Goal: Task Accomplishment & Management: Use online tool/utility

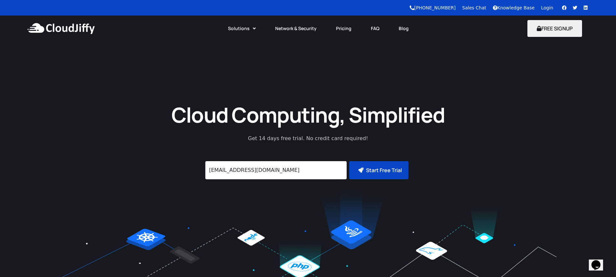
type input "[EMAIL_ADDRESS][DOMAIN_NAME]"
click at [393, 168] on button "Start Free Trial" at bounding box center [378, 170] width 59 height 18
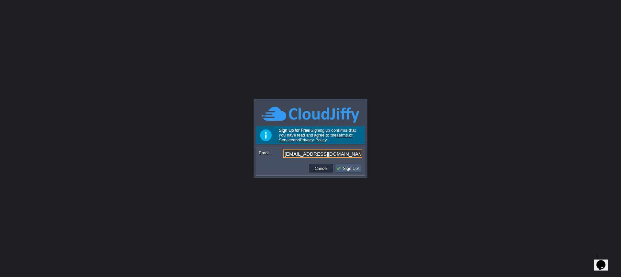
click at [344, 171] on td "Sign Up!" at bounding box center [348, 168] width 27 height 8
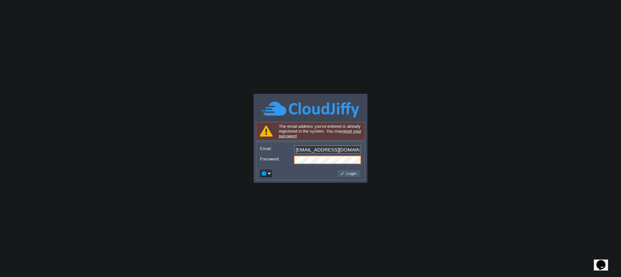
click at [356, 170] on button "Login" at bounding box center [349, 173] width 19 height 6
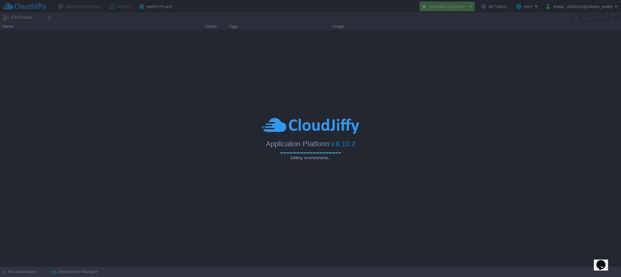
type input "Search (Ctrl+F)"
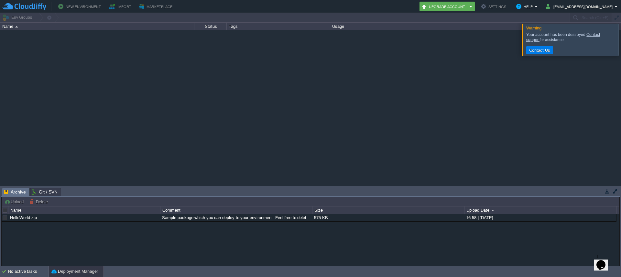
click at [567, 77] on div at bounding box center [310, 108] width 621 height 156
click at [77, 7] on button "New Environment" at bounding box center [80, 7] width 45 height 8
click at [352, 67] on div at bounding box center [310, 108] width 621 height 156
click at [545, 60] on div at bounding box center [310, 108] width 621 height 156
click at [621, 43] on div at bounding box center [629, 40] width 0 height 32
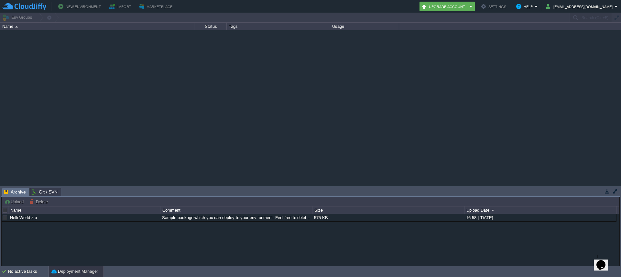
click at [350, 76] on div at bounding box center [310, 108] width 621 height 156
click at [483, 6] on button "Settings" at bounding box center [494, 7] width 27 height 8
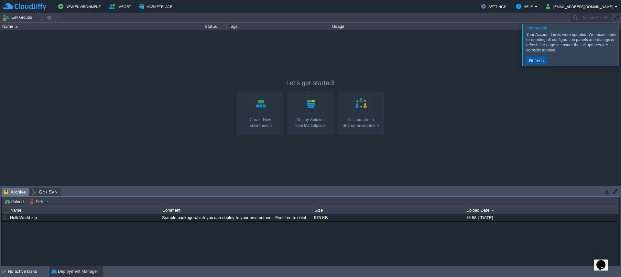
click at [534, 61] on button "Refresh" at bounding box center [536, 61] width 18 height 6
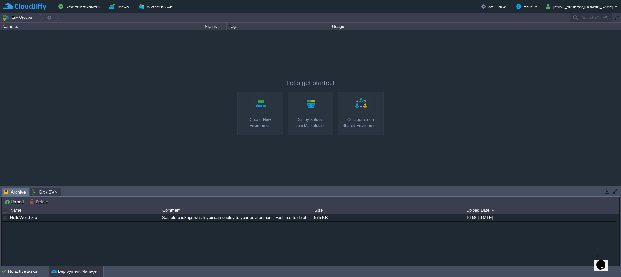
click at [411, 105] on div at bounding box center [310, 108] width 621 height 156
click at [207, 52] on div at bounding box center [310, 108] width 621 height 156
click at [497, 11] on td "Settings" at bounding box center [494, 7] width 31 height 10
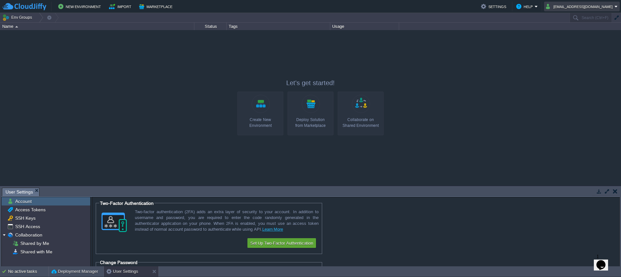
click at [595, 10] on button "[EMAIL_ADDRESS][DOMAIN_NAME]" at bounding box center [580, 7] width 69 height 8
click at [528, 62] on div at bounding box center [310, 108] width 621 height 156
click at [27, 20] on button "Env Groups" at bounding box center [18, 17] width 32 height 9
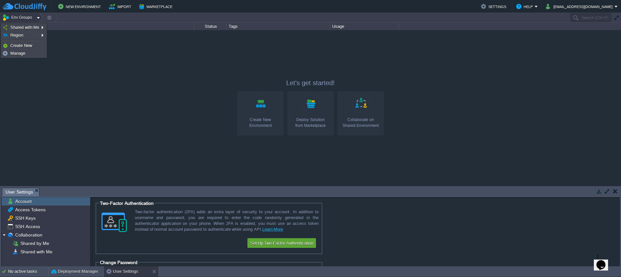
click at [24, 55] on span "Manage" at bounding box center [17, 53] width 15 height 5
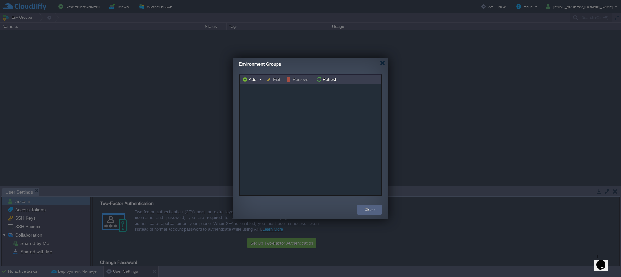
click at [384, 66] on div "Environment Groups" at bounding box center [313, 64] width 149 height 13
click at [383, 63] on div at bounding box center [382, 63] width 5 height 5
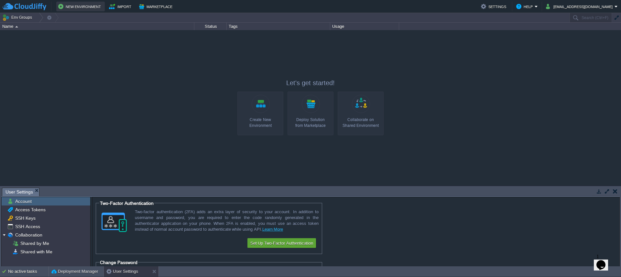
click at [71, 9] on button "New Environment" at bounding box center [80, 7] width 45 height 8
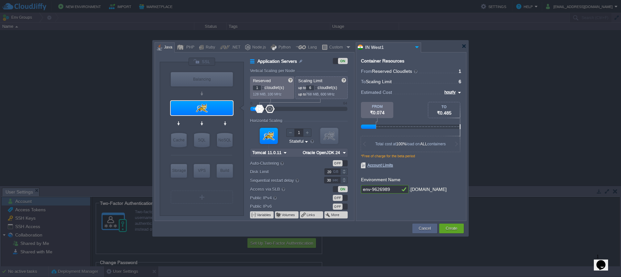
click at [446, 210] on div "Container Resources From Reserved Cloudlets ... = 1 not added To Scaling Limit …" at bounding box center [411, 136] width 111 height 169
type input "NGINX 1.28.0"
click at [349, 47] on div at bounding box center [348, 47] width 6 height 10
type input "Application Servers"
type input "16"
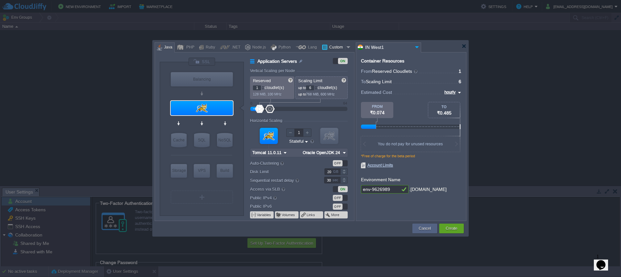
type input "Docker Image"
type input "Stateless"
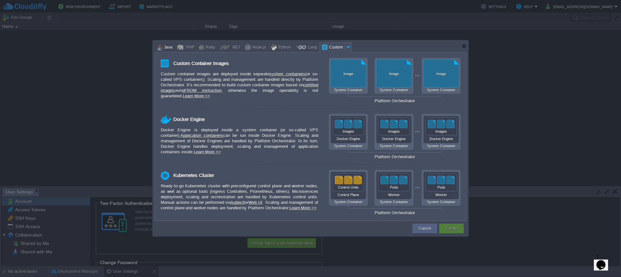
click at [162, 49] on div at bounding box center [159, 47] width 5 height 10
type input "Application Servers"
type input "6"
type input "Tomcat 11.0.11"
type input "Oracle OpenJDK 24"
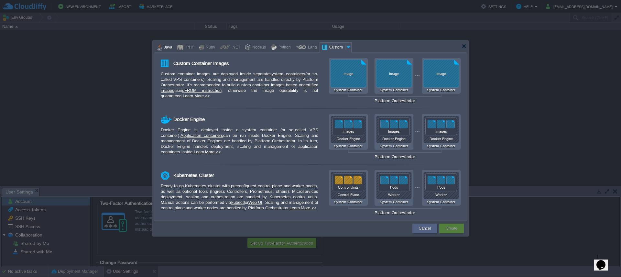
type input "Stateful"
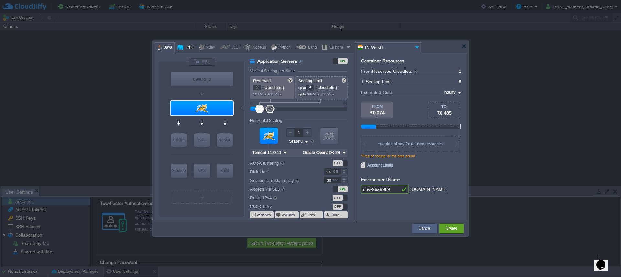
click at [190, 48] on div "PHP" at bounding box center [189, 48] width 10 height 10
type input "Application Servers"
type input "4"
type input "Apache [DATE]"
type input "PHP [DATE]"
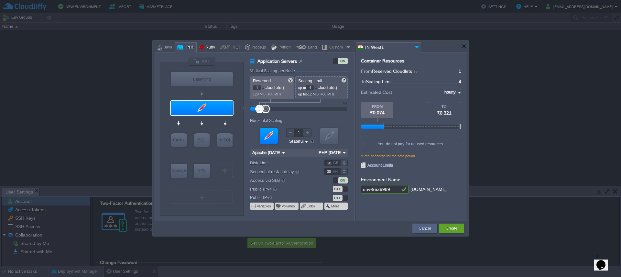
click at [212, 49] on div "Ruby" at bounding box center [209, 48] width 11 height 10
type input "Application Servers"
type input "8"
type input "Apache Ruby [DATE]"
type input "Ruby 3.4.6"
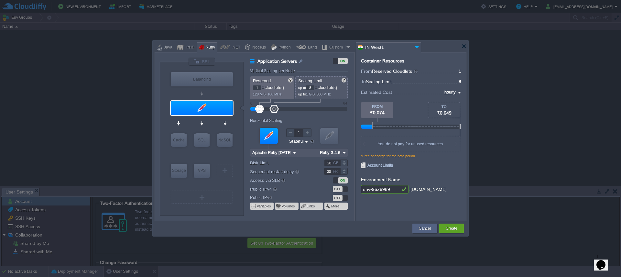
click at [227, 53] on div "VM Balancing VM Application Servers VM Cache VM SQL VM NoSQL VM Storage VM VPS …" at bounding box center [255, 136] width 200 height 169
click at [227, 50] on div at bounding box center [225, 47] width 10 height 10
type input "Application Servers"
type input "6"
type input ".NET Core 9.0.305"
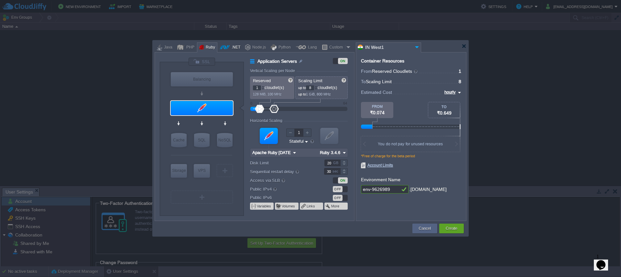
type input ".NET 9.0.305"
click at [257, 50] on div "Node.js" at bounding box center [258, 48] width 16 height 10
type input "Application Servers"
type input "4"
type input "8"
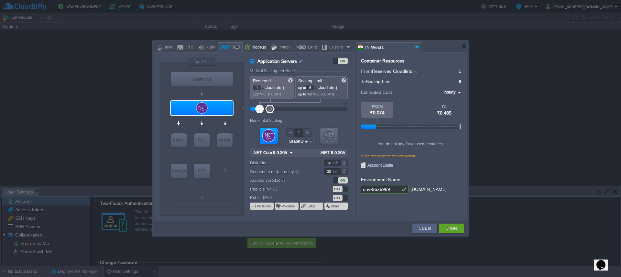
type input "Node.js 24.8.0 LTS"
type input "24.8.0-pm2"
click at [286, 50] on div "Python" at bounding box center [284, 48] width 14 height 10
type input "Application Servers"
type input "1"
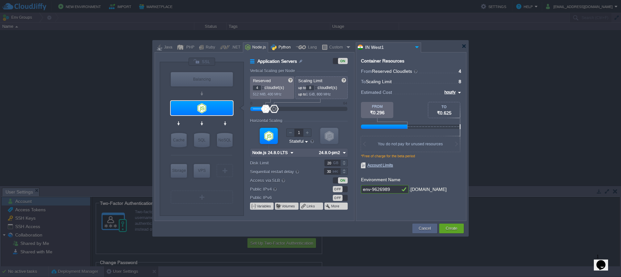
type input "4"
type input "Apache Python 2...."
type input "Python 3.13.7"
click at [416, 47] on img at bounding box center [417, 47] width 8 height 9
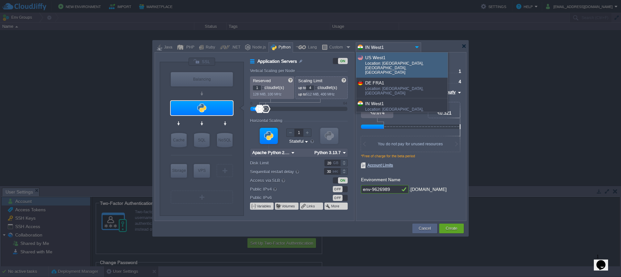
click at [434, 44] on div at bounding box center [311, 46] width 312 height 12
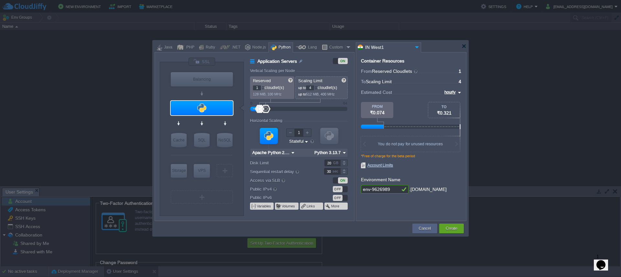
type input "Apache Python [DATE]"
